Goal: Task Accomplishment & Management: Use online tool/utility

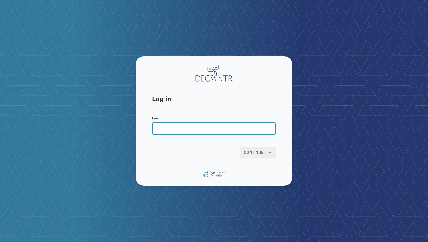
click at [156, 126] on input "Email" at bounding box center [214, 128] width 124 height 12
type input "**********"
click at [240, 147] on button "Continue" at bounding box center [258, 152] width 36 height 11
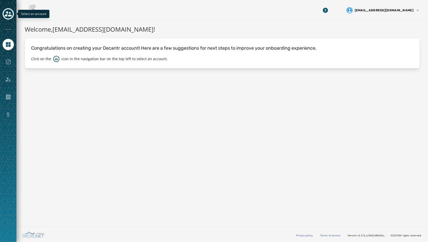
click at [4, 16] on button "Toggle account select drawer" at bounding box center [8, 13] width 11 height 11
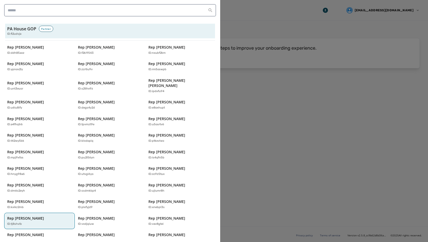
click at [36, 216] on div "Rep Kate Klunk ID: tj8shvlb" at bounding box center [36, 221] width 59 height 11
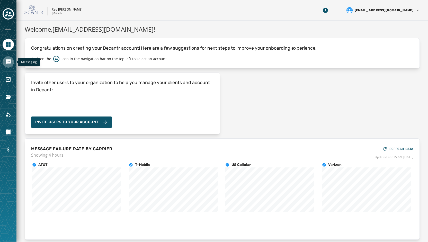
click at [6, 60] on icon "Navigate to Messaging" at bounding box center [8, 61] width 5 height 5
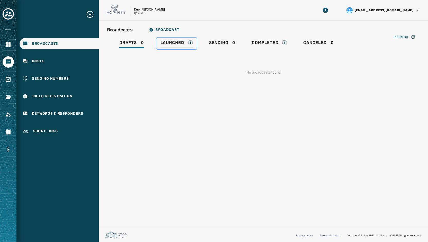
click at [173, 41] on span "Launched" at bounding box center [172, 42] width 24 height 5
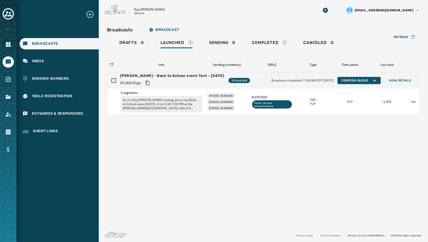
drag, startPoint x: 125, startPoint y: 158, endPoint x: 228, endPoint y: 123, distance: 108.2
click at [125, 158] on div "Broadcasts Broadcast Drafts 0 Launched 1 Sending 0 Completed 1 Canceled 0 Refre…" at bounding box center [263, 123] width 329 height 204
click at [404, 79] on span "View Details" at bounding box center [400, 80] width 22 height 4
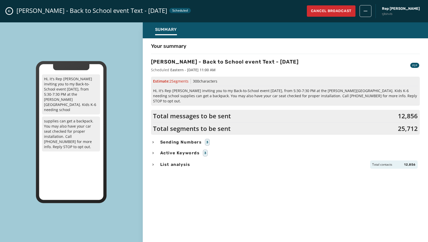
click at [179, 139] on span "Sending Numbers" at bounding box center [181, 142] width 44 height 6
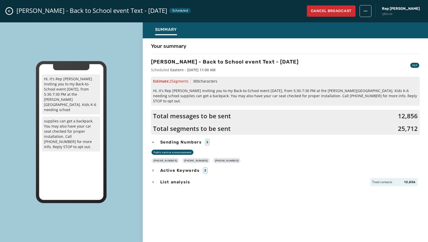
drag, startPoint x: 230, startPoint y: 155, endPoint x: 158, endPoint y: 155, distance: 72.5
click at [158, 158] on div "+1 717 229-5865 +1 717 229-5866 +1 717 229-5867" at bounding box center [285, 160] width 269 height 5
copy div "717 229-5865 +1 717 229-5866 +1 717 229-5867"
click at [412, 99] on div "Estimate: 2 Segment s 300 characters Hi, it's Rep Kate Klunk inviting you to my…" at bounding box center [285, 91] width 269 height 29
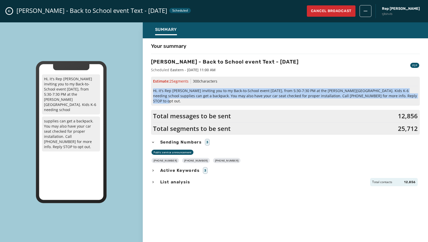
drag, startPoint x: 391, startPoint y: 96, endPoint x: 145, endPoint y: 89, distance: 247.0
click at [145, 89] on div "Your summary Klunk - Back to School event Text - 8-15-25 Scheduled Eastern - Au…" at bounding box center [285, 138] width 285 height 193
copy span "Hi, it's Rep Kate Klunk inviting you to my Back-to-School event Tuesday, Aug. 1…"
click at [10, 12] on icon "Close admin drawer" at bounding box center [9, 11] width 4 height 4
